Goal: Information Seeking & Learning: Learn about a topic

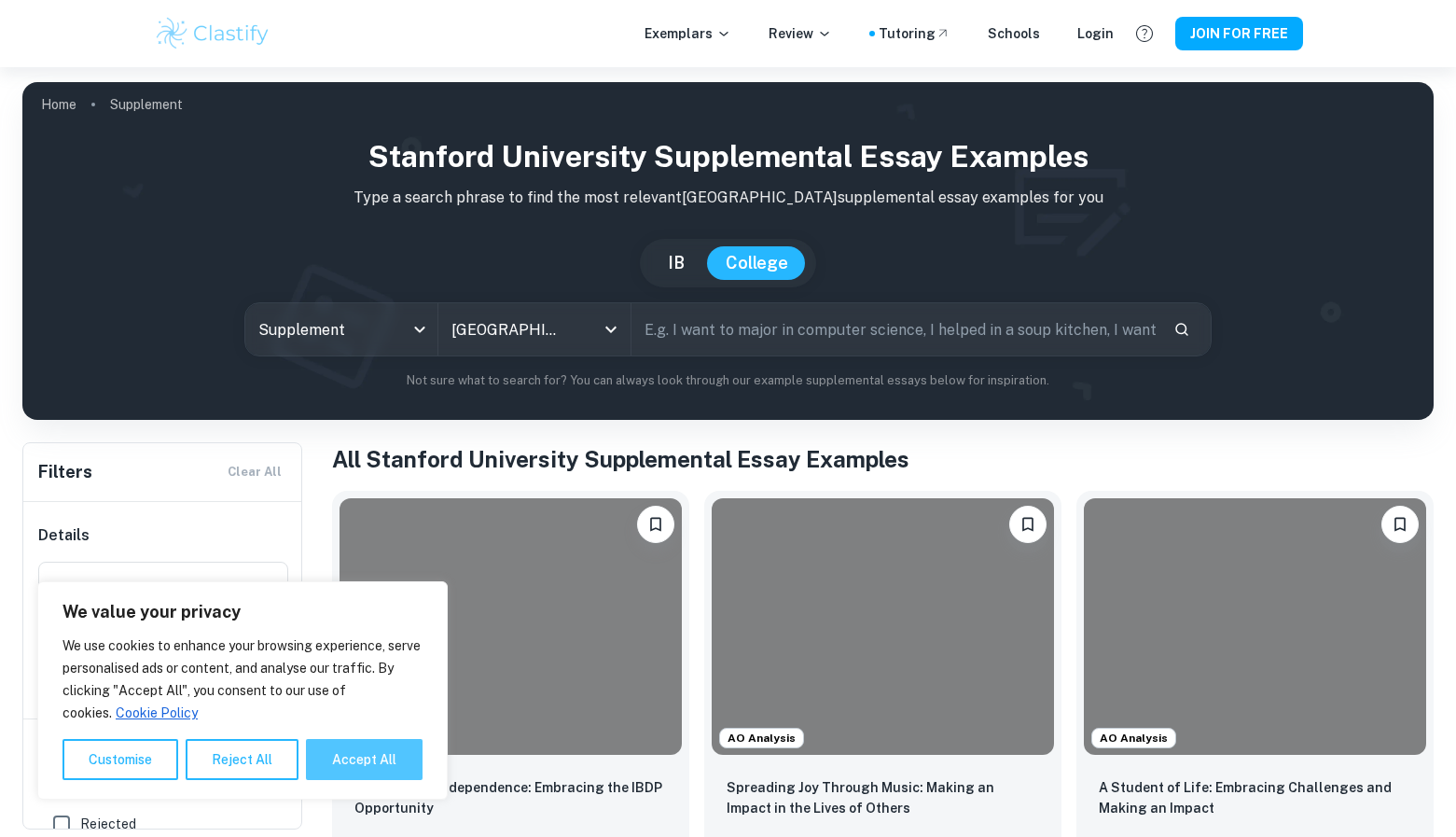
click at [355, 751] on button "Accept All" at bounding box center [364, 759] width 117 height 41
checkbox input "true"
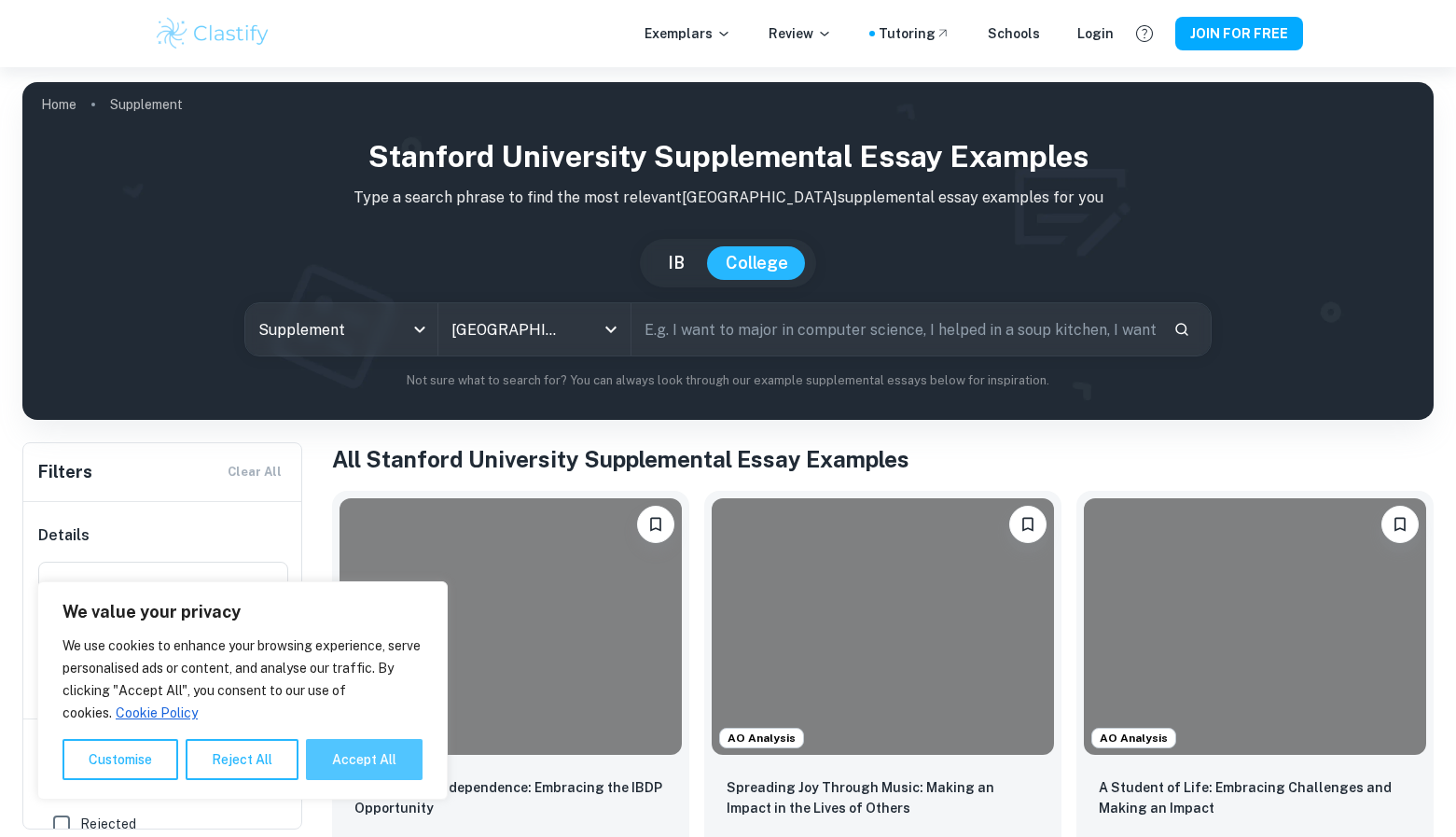
checkbox input "true"
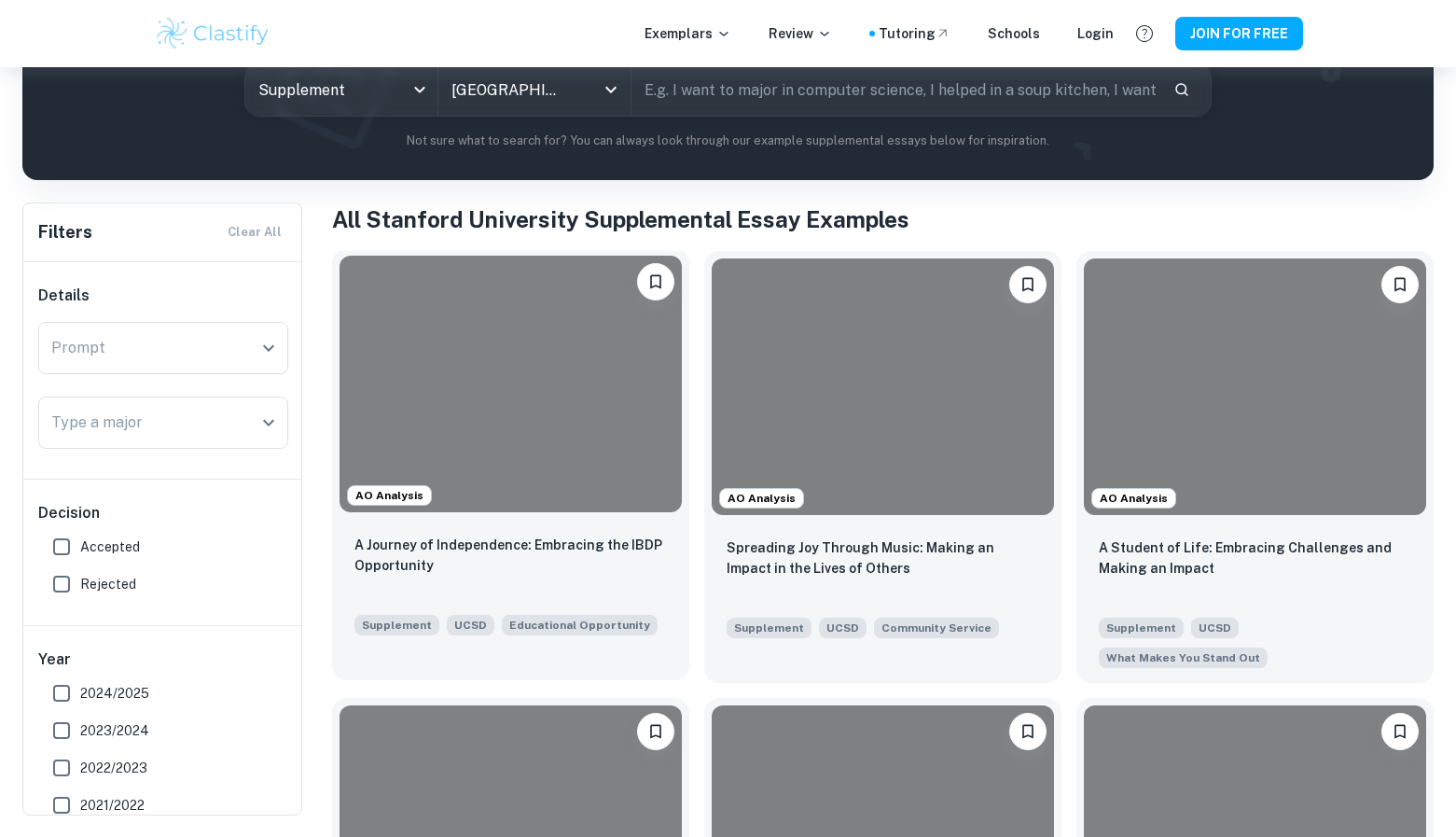
scroll to position [244, 0]
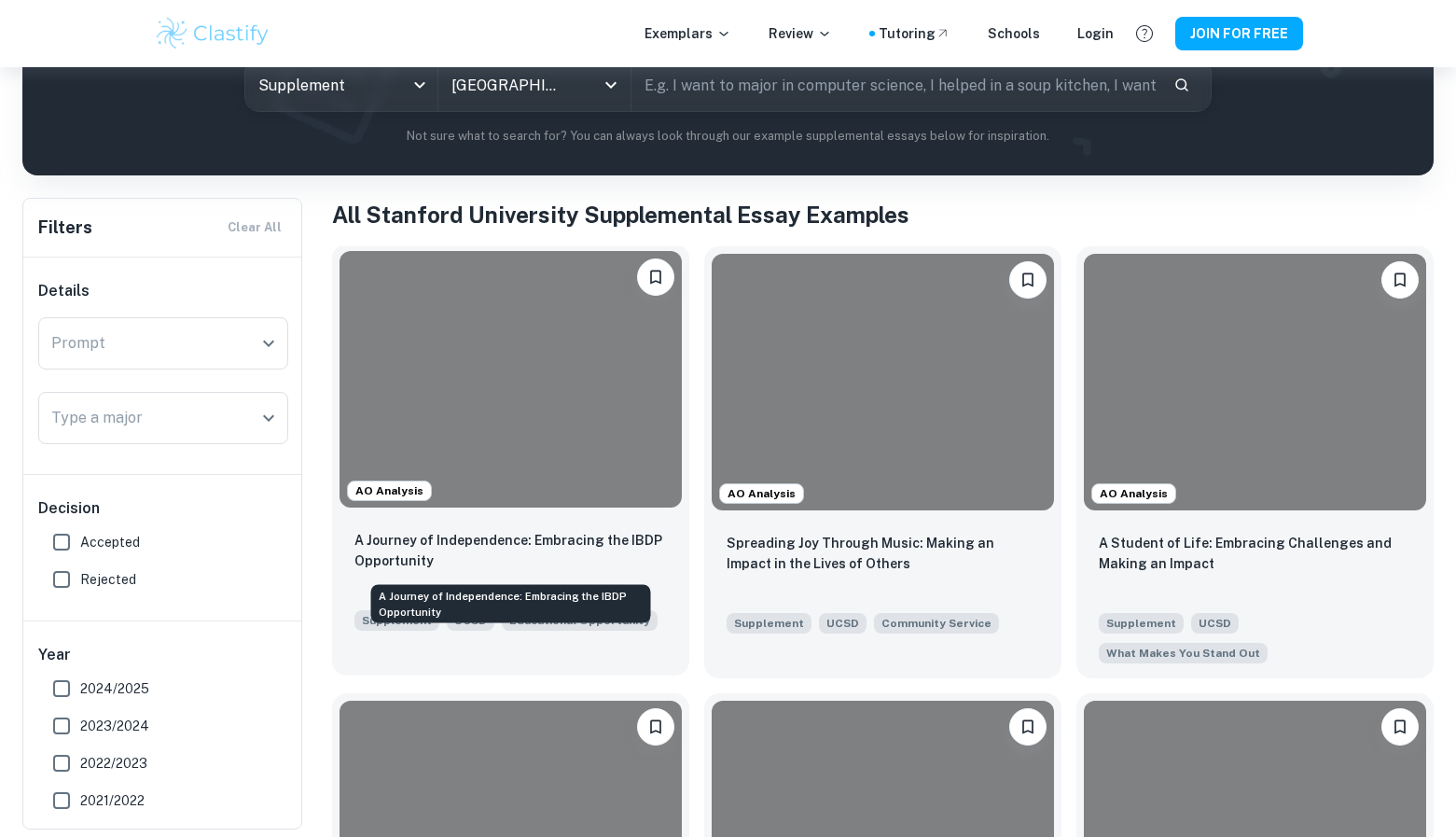
click at [423, 550] on p "A Journey of Independence: Embracing the IBDP Opportunity" at bounding box center [511, 551] width 313 height 41
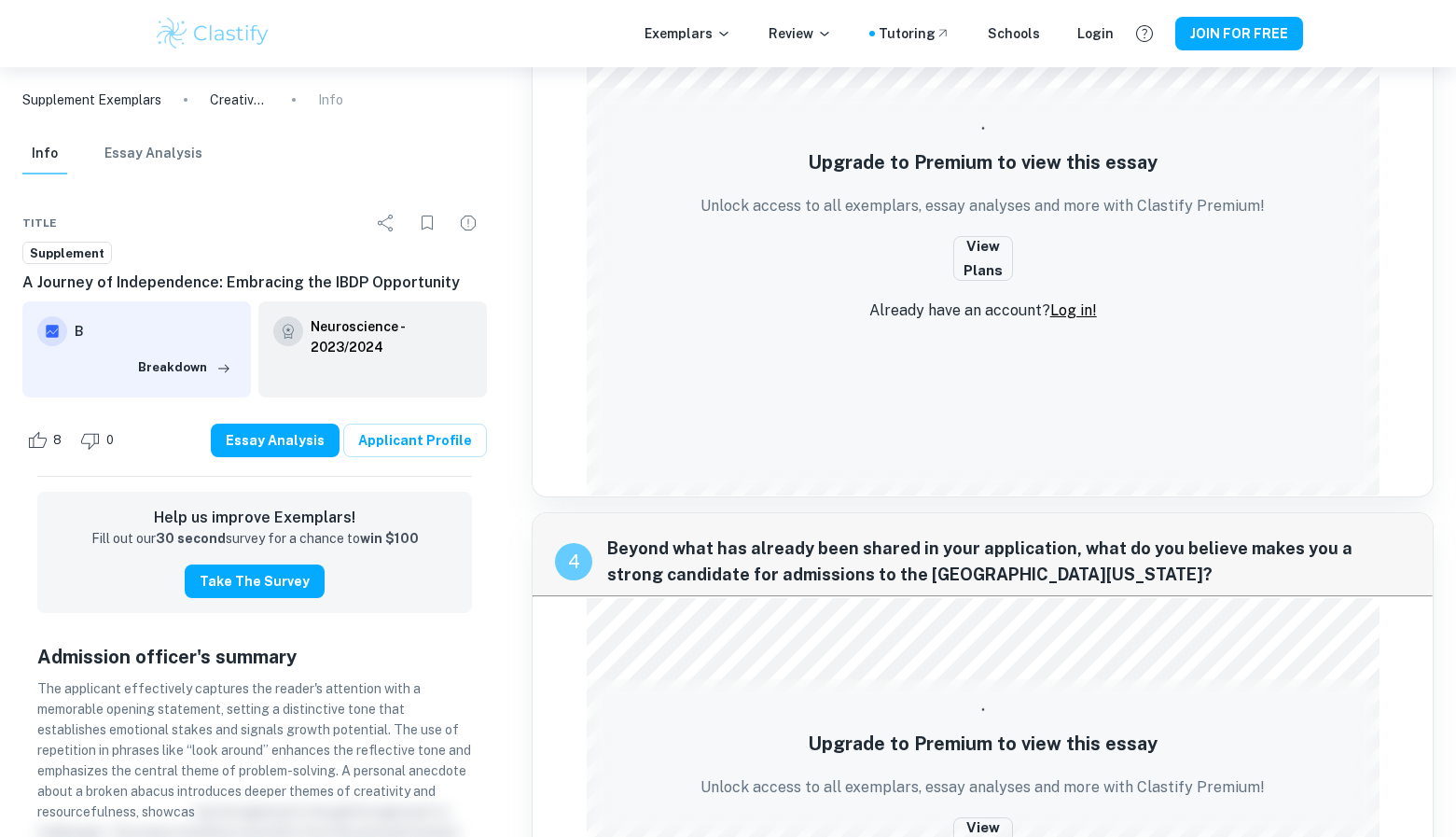
scroll to position [1585, 0]
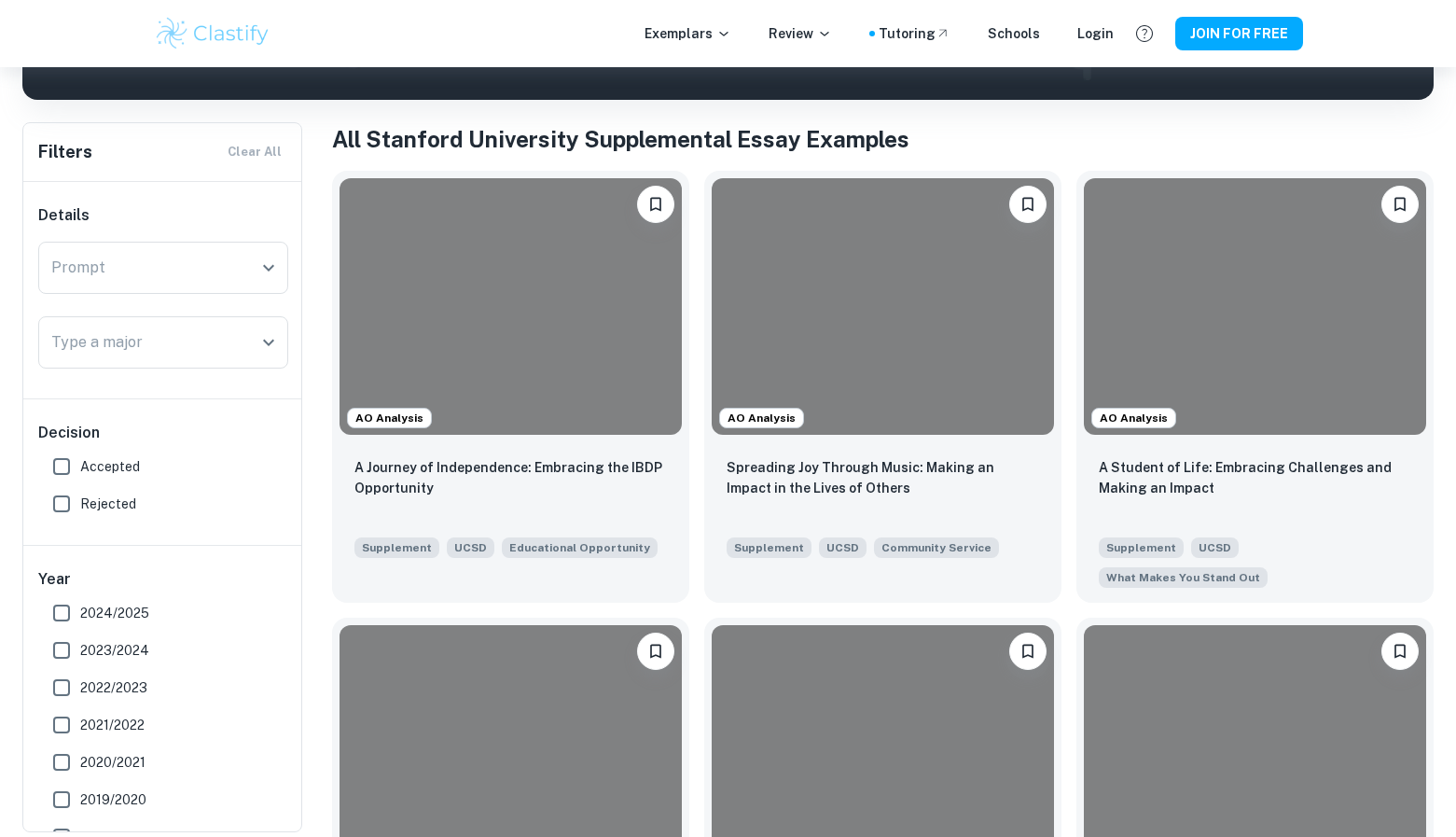
scroll to position [323, 0]
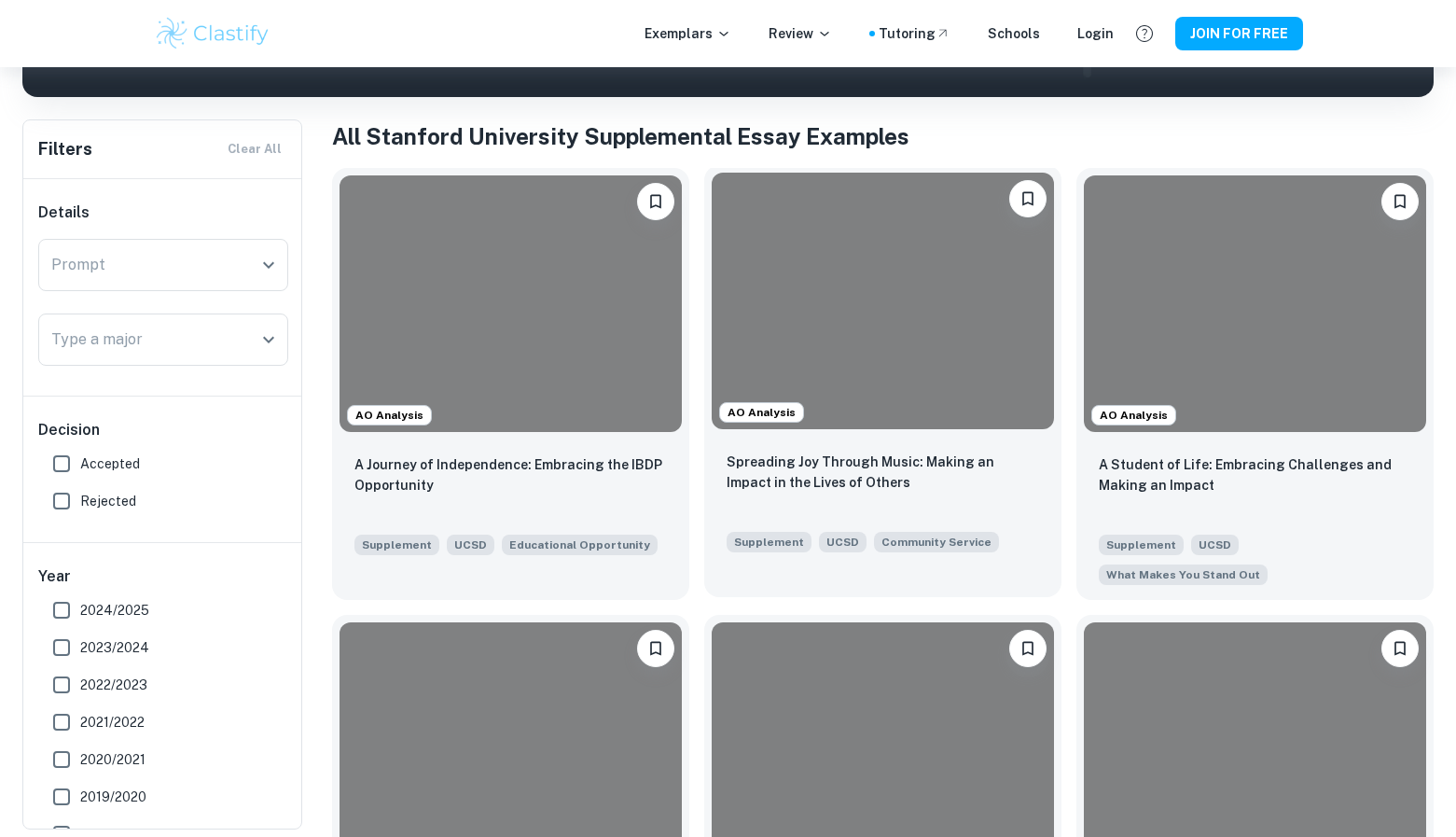
click at [826, 448] on div "Spreading Joy Through Music: Making an Impact in the Lives of Others Supplement…" at bounding box center [883, 501] width 358 height 130
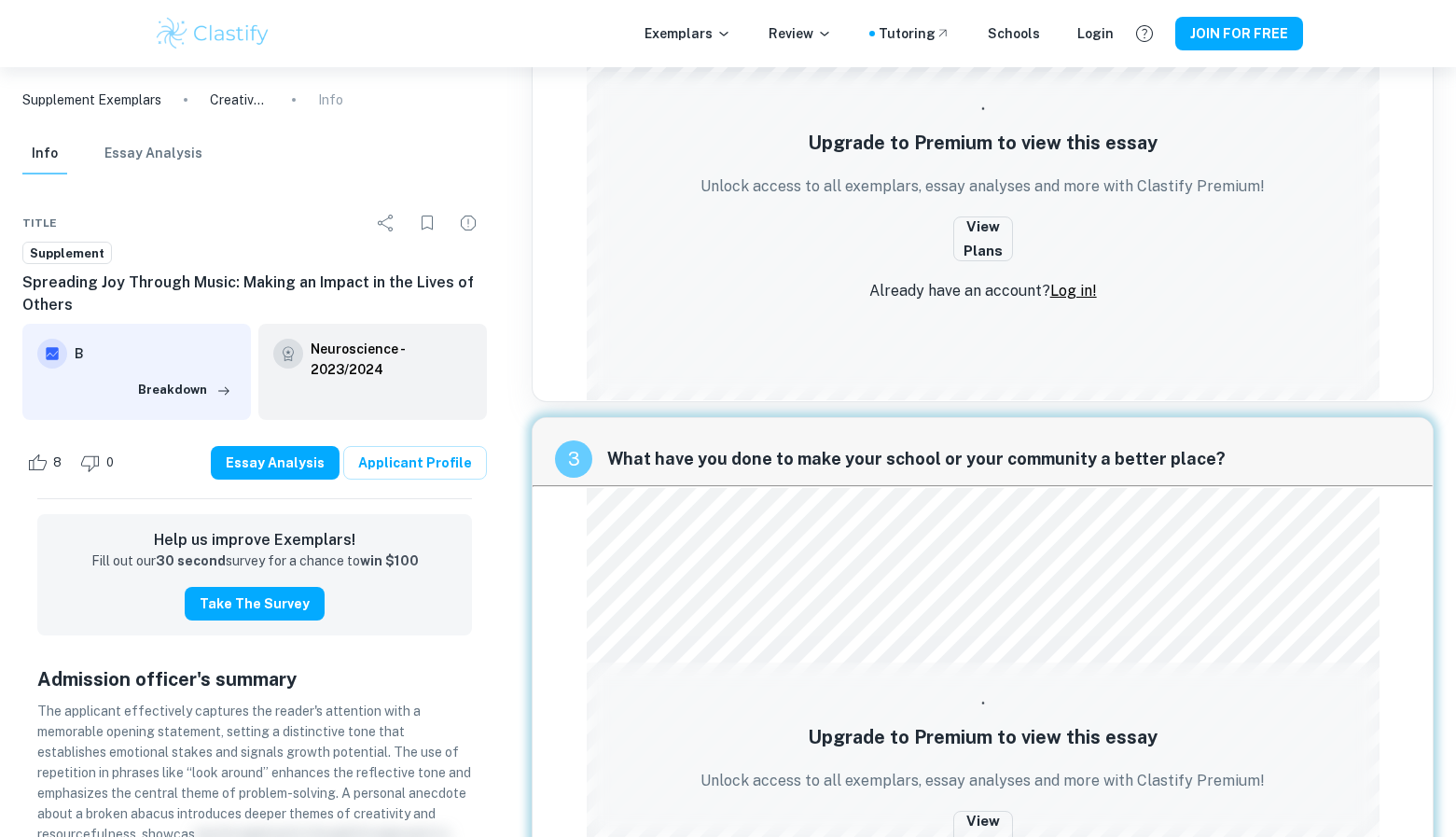
scroll to position [935, 0]
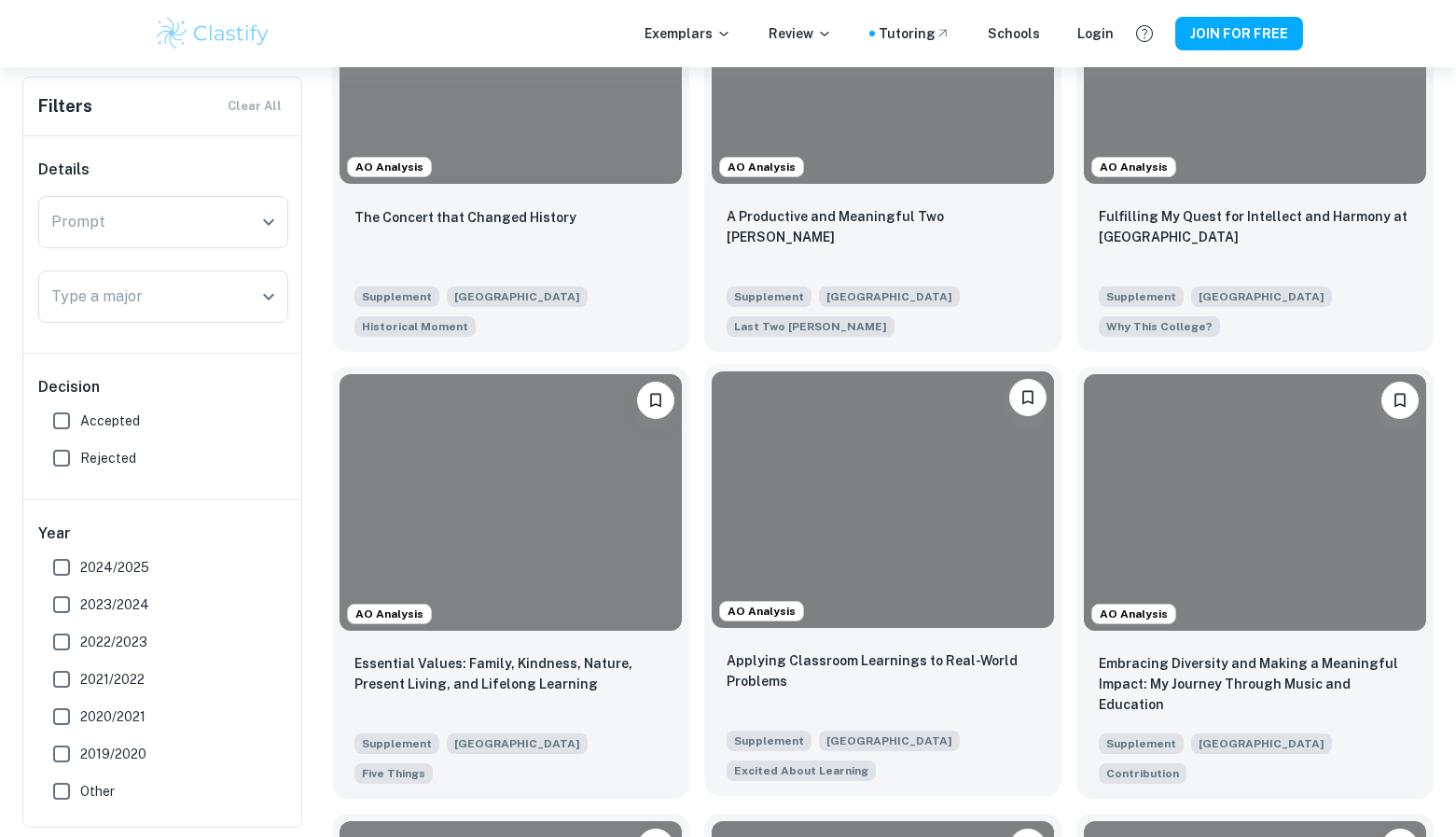
scroll to position [1468, 0]
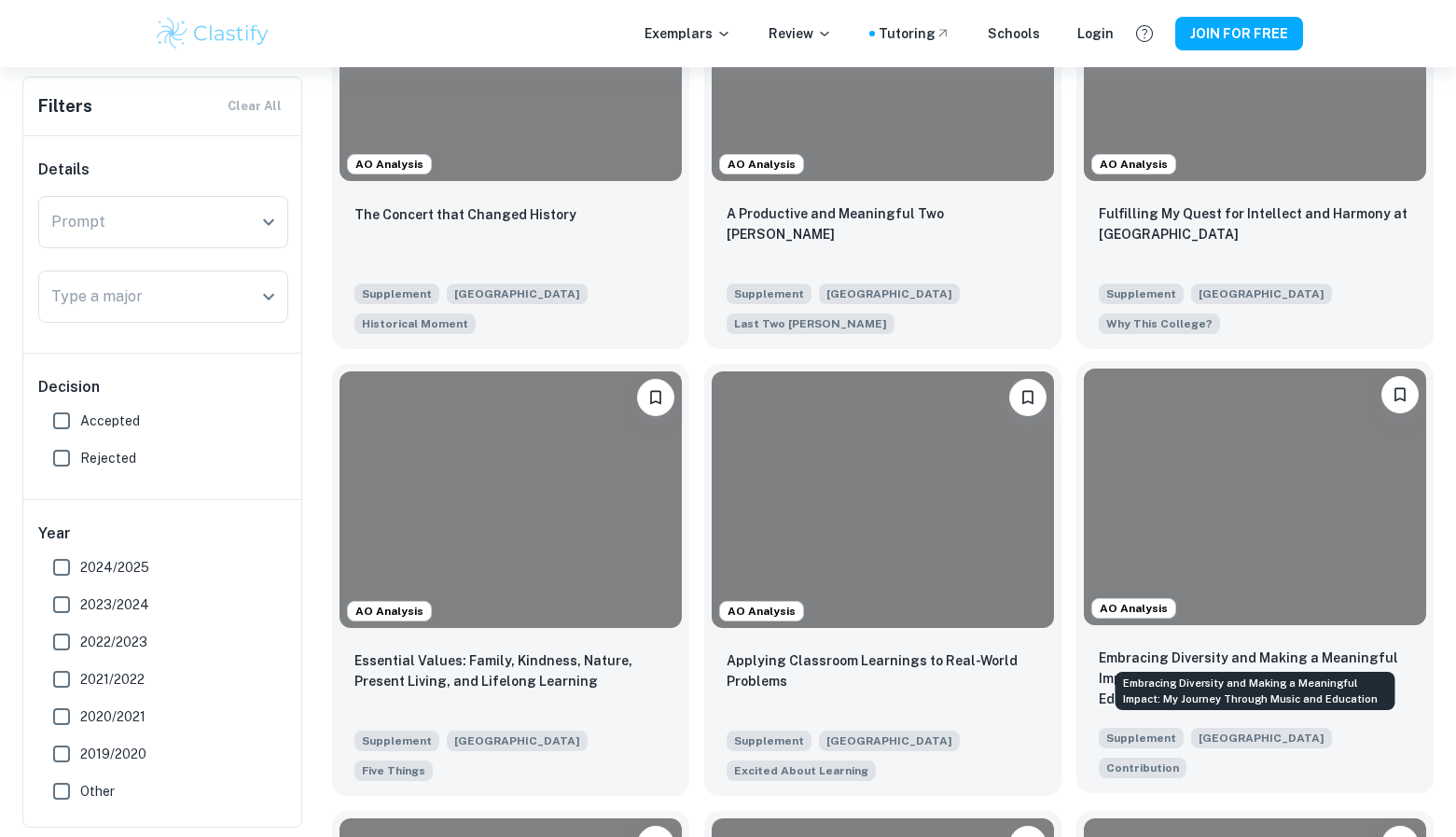
click at [1181, 647] on p "Embracing Diversity and Making a Meaningful Impact: My Journey Through Music an…" at bounding box center [1256, 678] width 313 height 62
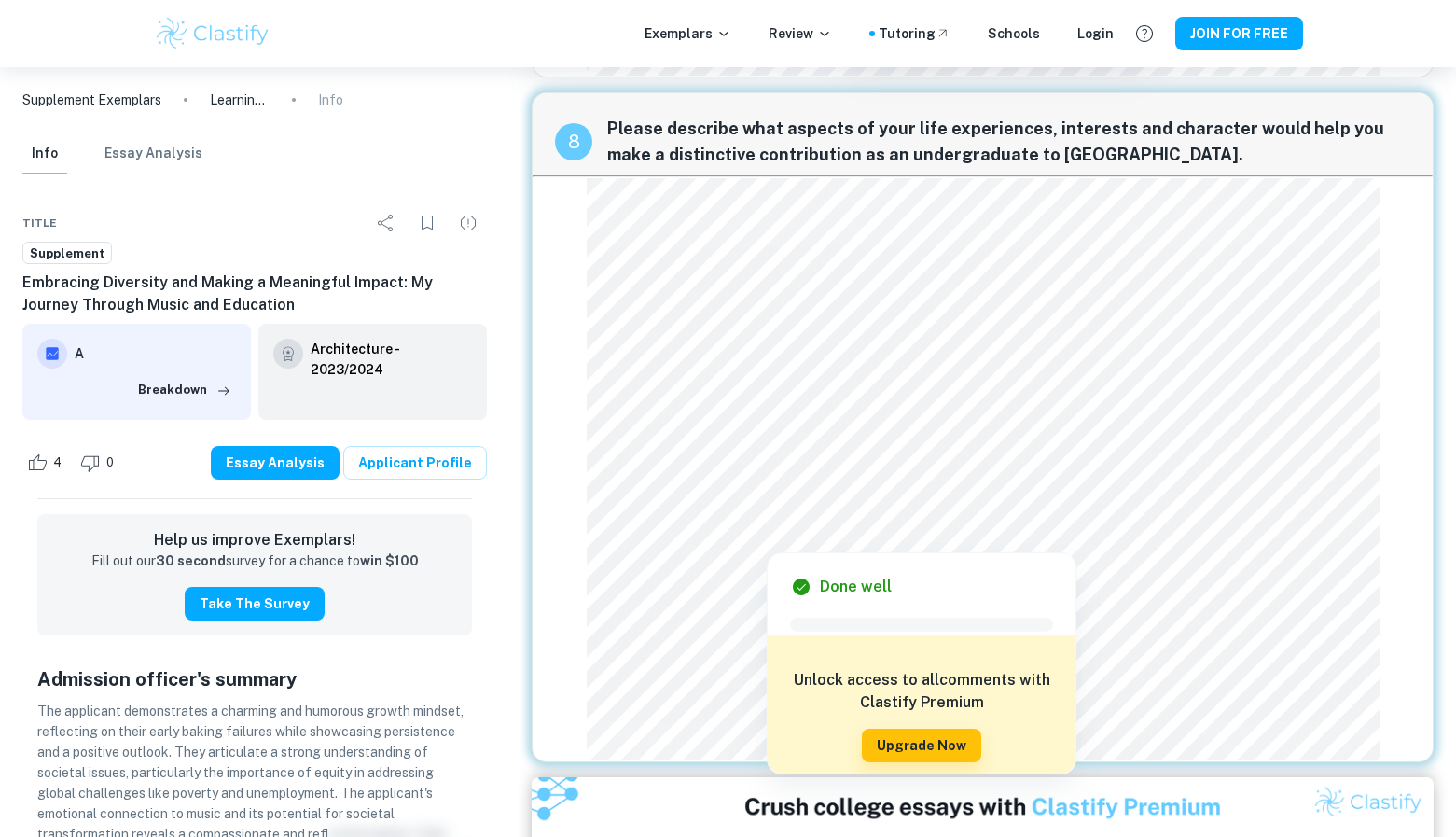
scroll to position [2853, 0]
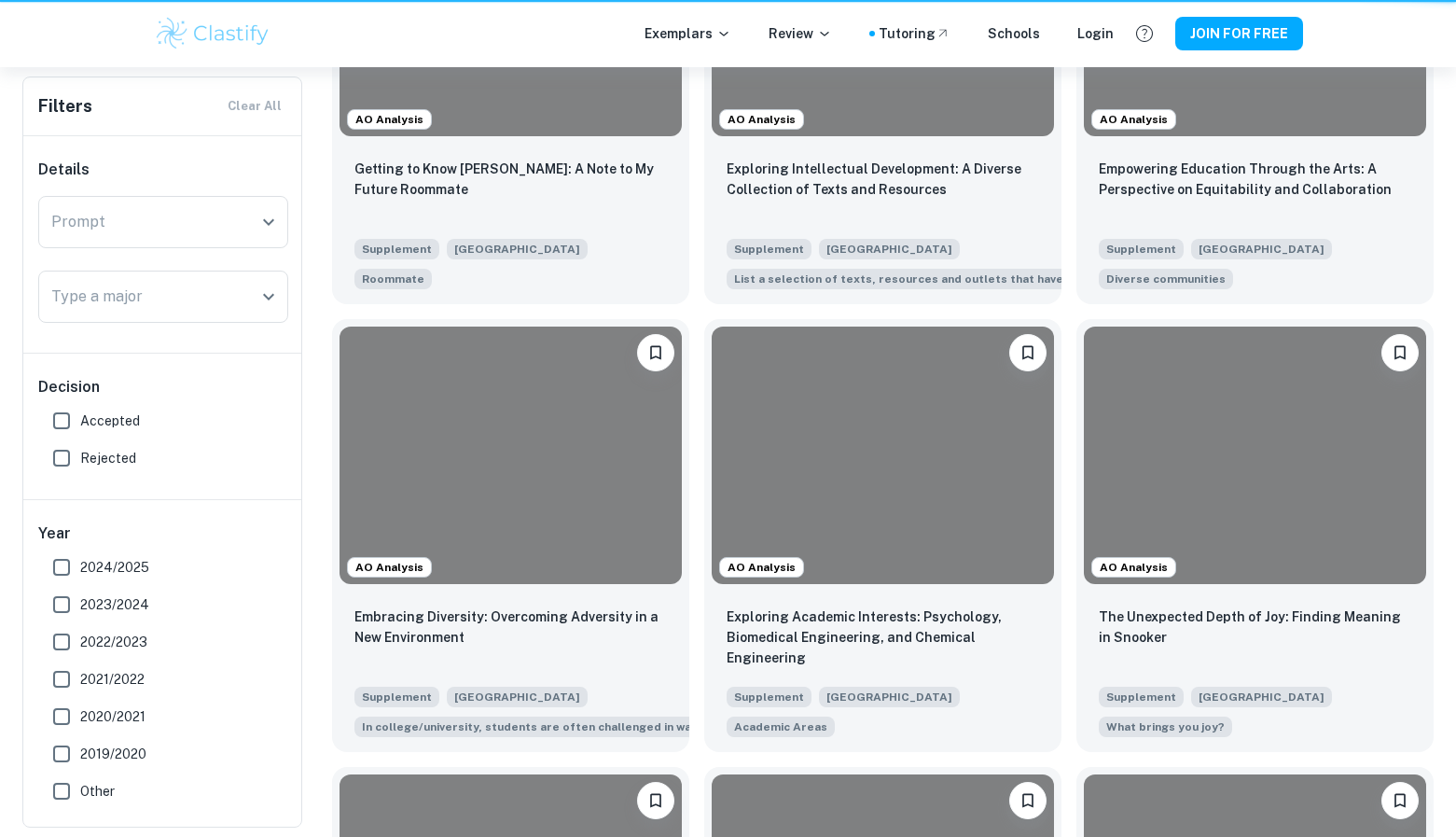
scroll to position [1468, 0]
